Goal: Information Seeking & Learning: Learn about a topic

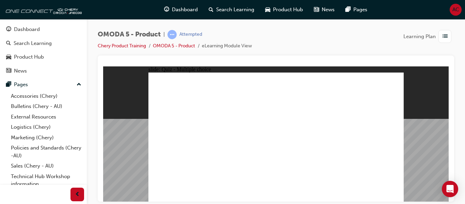
radio input "false"
radio input "true"
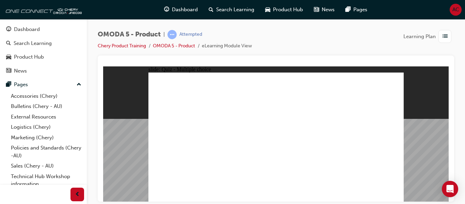
radio input "true"
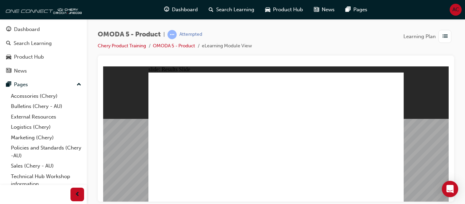
radio input "true"
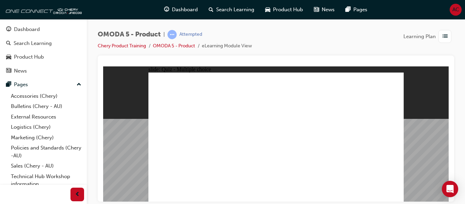
radio input "true"
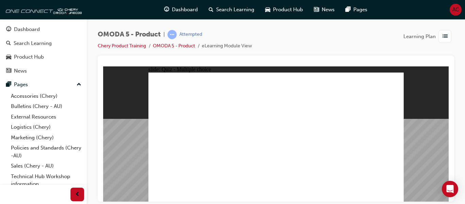
radio input "true"
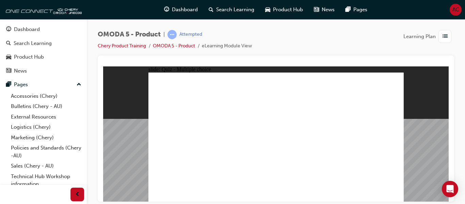
radio input "true"
drag, startPoint x: 273, startPoint y: 76, endPoint x: 176, endPoint y: 162, distance: 129.6
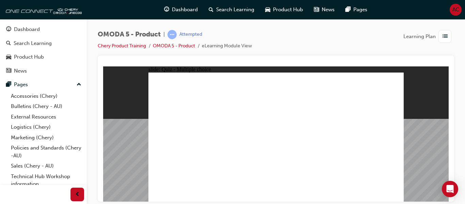
drag, startPoint x: 317, startPoint y: 130, endPoint x: 279, endPoint y: 161, distance: 48.9
drag, startPoint x: 276, startPoint y: 134, endPoint x: 278, endPoint y: 167, distance: 32.4
drag, startPoint x: 288, startPoint y: 119, endPoint x: 237, endPoint y: 162, distance: 67.0
drag, startPoint x: 273, startPoint y: 106, endPoint x: 171, endPoint y: 162, distance: 116.6
drag, startPoint x: 274, startPoint y: 92, endPoint x: 229, endPoint y: 160, distance: 82.2
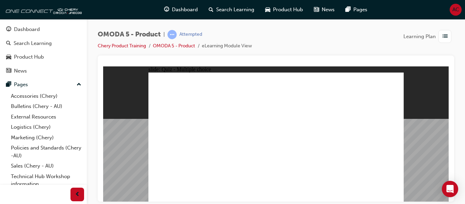
drag, startPoint x: 324, startPoint y: 89, endPoint x: 231, endPoint y: 161, distance: 118.1
drag, startPoint x: 330, startPoint y: 104, endPoint x: 285, endPoint y: 162, distance: 73.4
drag, startPoint x: 367, startPoint y: 91, endPoint x: 230, endPoint y: 163, distance: 154.8
drag, startPoint x: 374, startPoint y: 121, endPoint x: 342, endPoint y: 167, distance: 56.0
drag, startPoint x: 372, startPoint y: 104, endPoint x: 337, endPoint y: 161, distance: 66.8
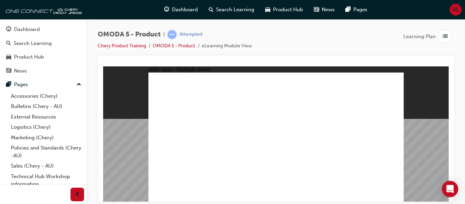
drag, startPoint x: 336, startPoint y: 116, endPoint x: 294, endPoint y: 162, distance: 62.7
drag, startPoint x: 331, startPoint y: 81, endPoint x: 241, endPoint y: 167, distance: 124.6
drag, startPoint x: 365, startPoint y: 80, endPoint x: 282, endPoint y: 164, distance: 118.0
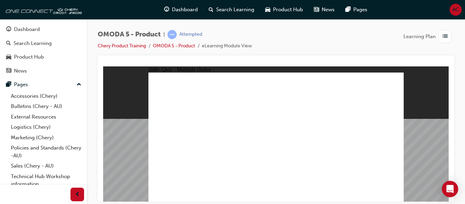
radio input "true"
drag, startPoint x: 359, startPoint y: 97, endPoint x: 341, endPoint y: 148, distance: 54.3
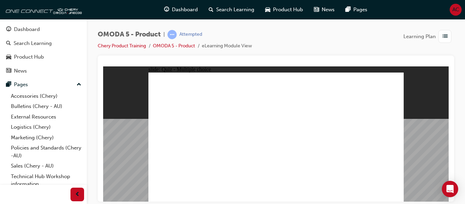
drag, startPoint x: 300, startPoint y: 95, endPoint x: 282, endPoint y: 151, distance: 58.9
drag, startPoint x: 302, startPoint y: 113, endPoint x: 233, endPoint y: 145, distance: 76.5
drag, startPoint x: 360, startPoint y: 109, endPoint x: 180, endPoint y: 144, distance: 183.6
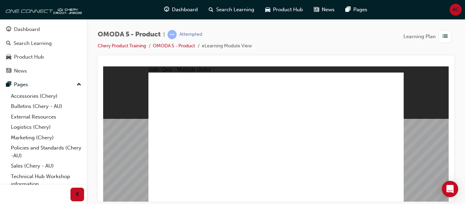
radio input "true"
drag, startPoint x: 313, startPoint y: 93, endPoint x: 238, endPoint y: 132, distance: 83.9
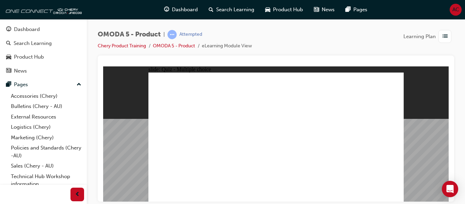
drag, startPoint x: 317, startPoint y: 119, endPoint x: 227, endPoint y: 142, distance: 92.8
drag, startPoint x: 348, startPoint y: 96, endPoint x: 221, endPoint y: 158, distance: 141.7
drag, startPoint x: 362, startPoint y: 81, endPoint x: 241, endPoint y: 151, distance: 139.5
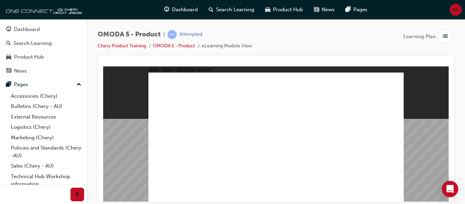
drag, startPoint x: 173, startPoint y: 143, endPoint x: 348, endPoint y: 93, distance: 182.7
drag, startPoint x: 202, startPoint y: 133, endPoint x: 312, endPoint y: 93, distance: 117.3
drag, startPoint x: 209, startPoint y: 131, endPoint x: 308, endPoint y: 96, distance: 104.9
drag, startPoint x: 174, startPoint y: 133, endPoint x: 317, endPoint y: 97, distance: 147.4
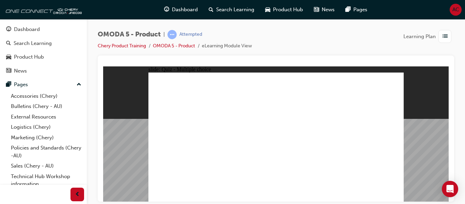
drag, startPoint x: 288, startPoint y: 129, endPoint x: 224, endPoint y: 146, distance: 65.2
radio input "true"
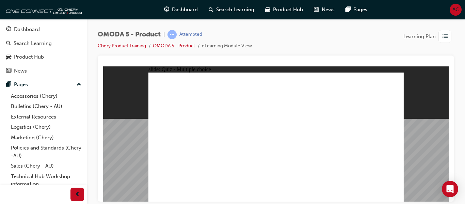
radio input "false"
radio input "true"
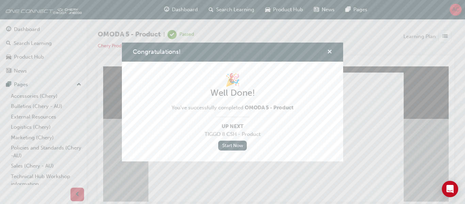
click at [329, 54] on span "cross-icon" at bounding box center [329, 52] width 5 height 6
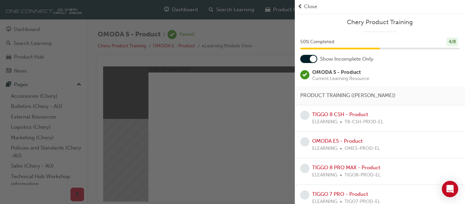
scroll to position [7, 0]
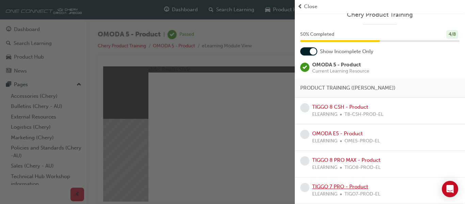
click at [358, 184] on link "TIGGO 7 PRO - Product" at bounding box center [340, 187] width 56 height 6
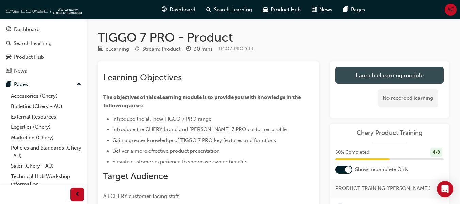
click at [358, 72] on link "Launch eLearning module" at bounding box center [390, 75] width 108 height 17
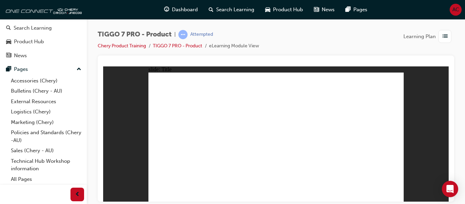
scroll to position [15, 0]
